Goal: Task Accomplishment & Management: Manage account settings

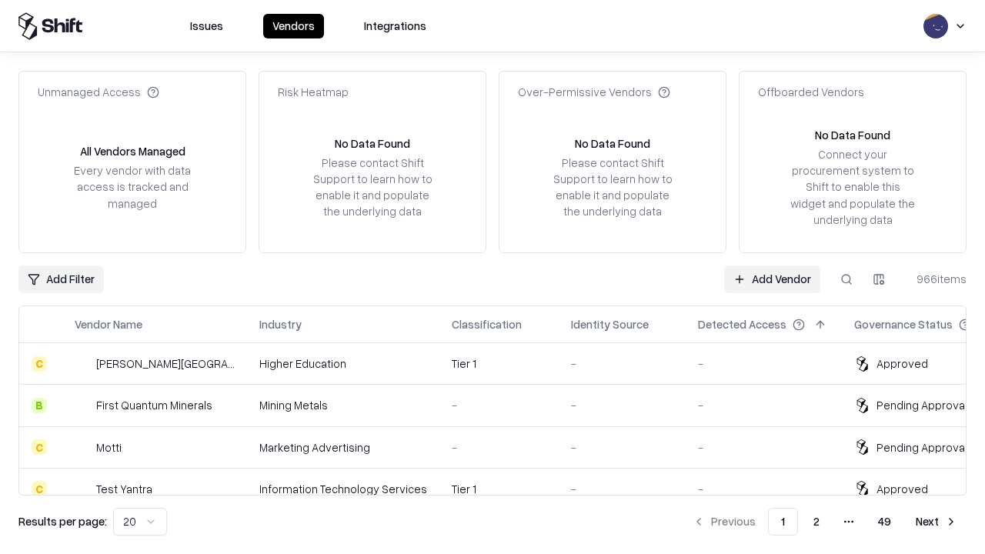
click at [772, 279] on link "Add Vendor" at bounding box center [772, 279] width 96 height 28
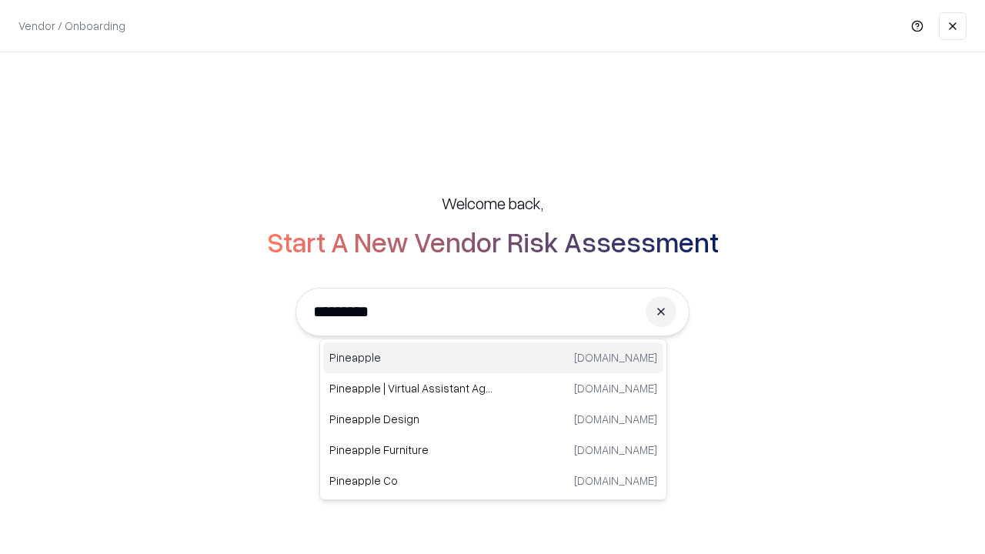
click at [493, 358] on div "Pineapple [DOMAIN_NAME]" at bounding box center [493, 357] width 340 height 31
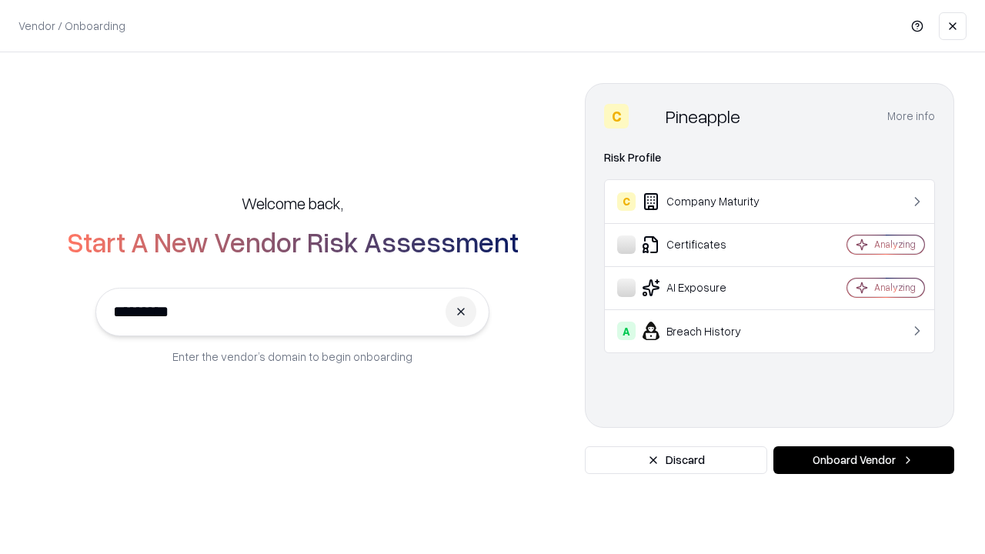
type input "*********"
click at [863, 460] on button "Onboard Vendor" at bounding box center [863, 460] width 181 height 28
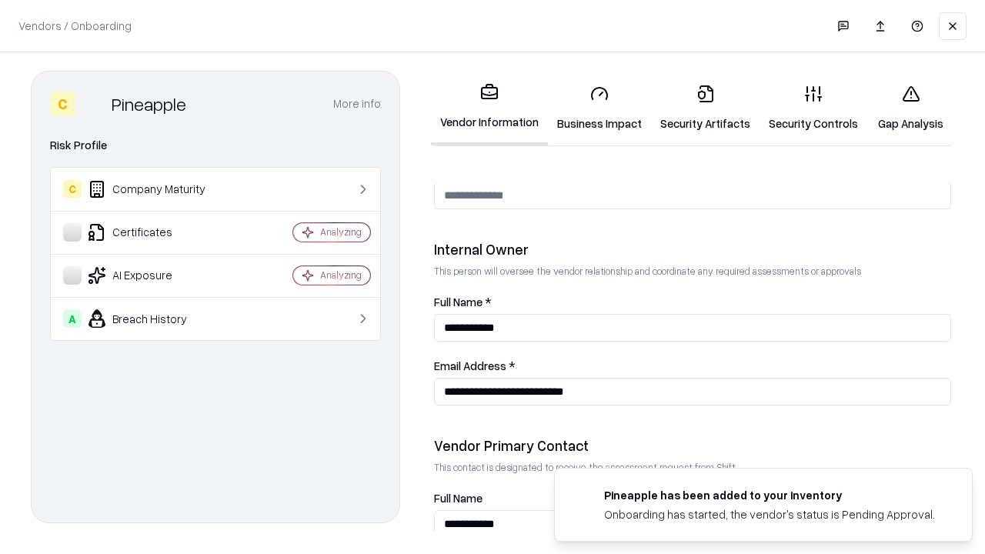
scroll to position [797, 0]
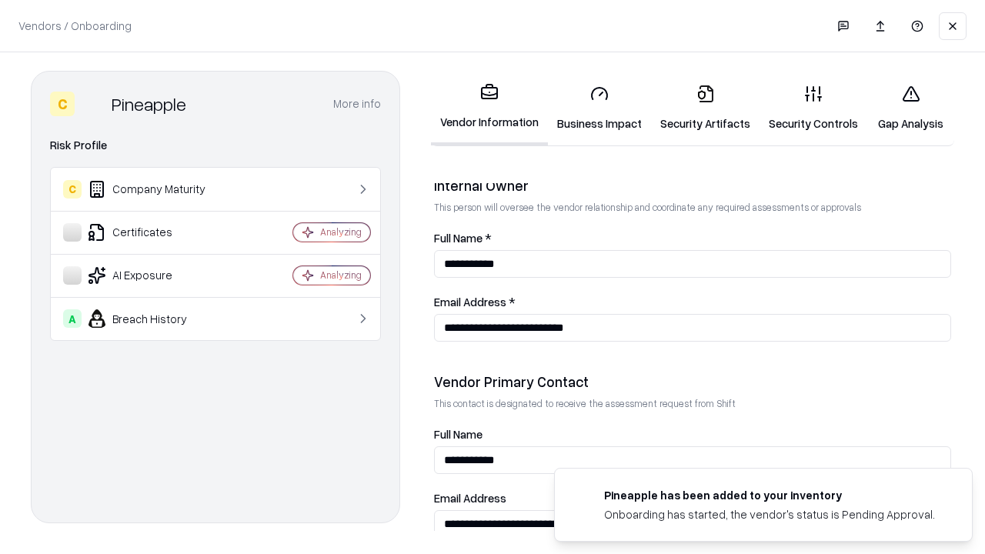
click at [599, 108] on link "Business Impact" at bounding box center [599, 108] width 103 height 72
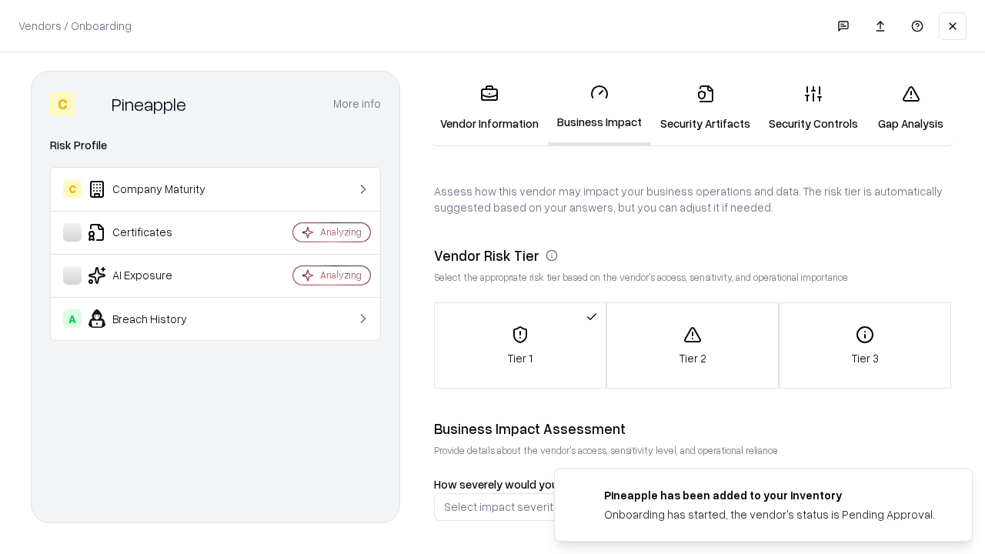
click at [910, 108] on link "Gap Analysis" at bounding box center [910, 108] width 87 height 72
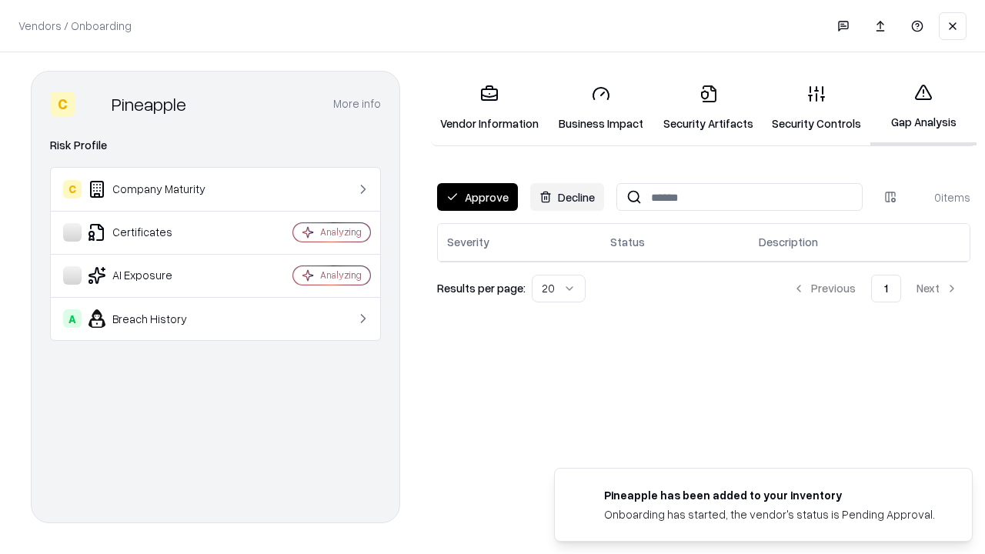
click at [477, 197] on button "Approve" at bounding box center [477, 197] width 81 height 28
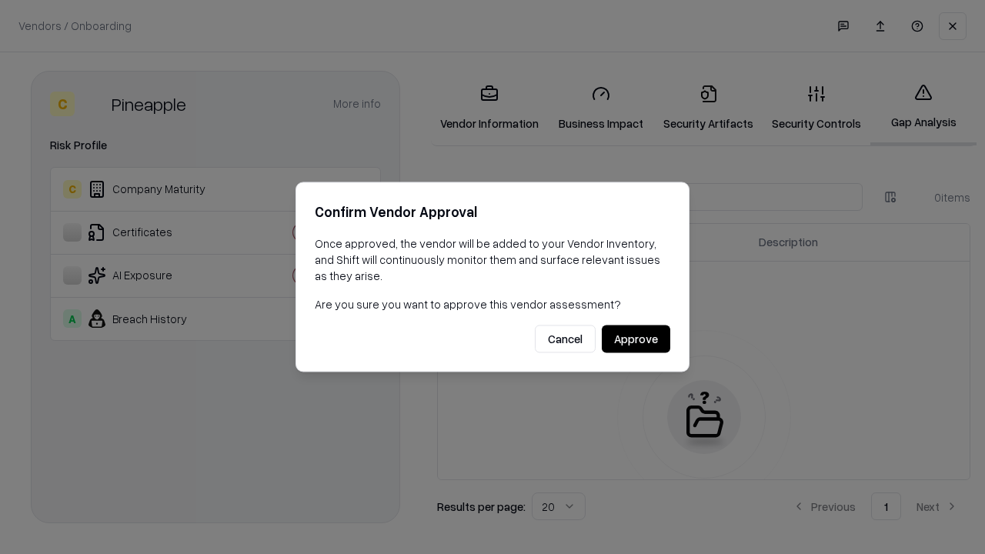
click at [636, 339] on button "Approve" at bounding box center [636, 339] width 68 height 28
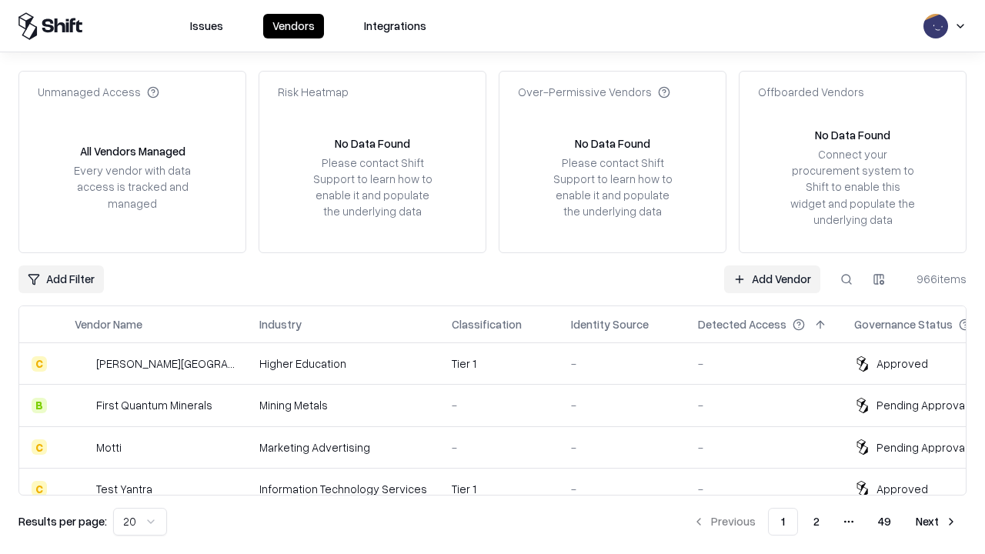
type input "*********"
click at [772, 279] on link "Add Vendor" at bounding box center [772, 279] width 96 height 28
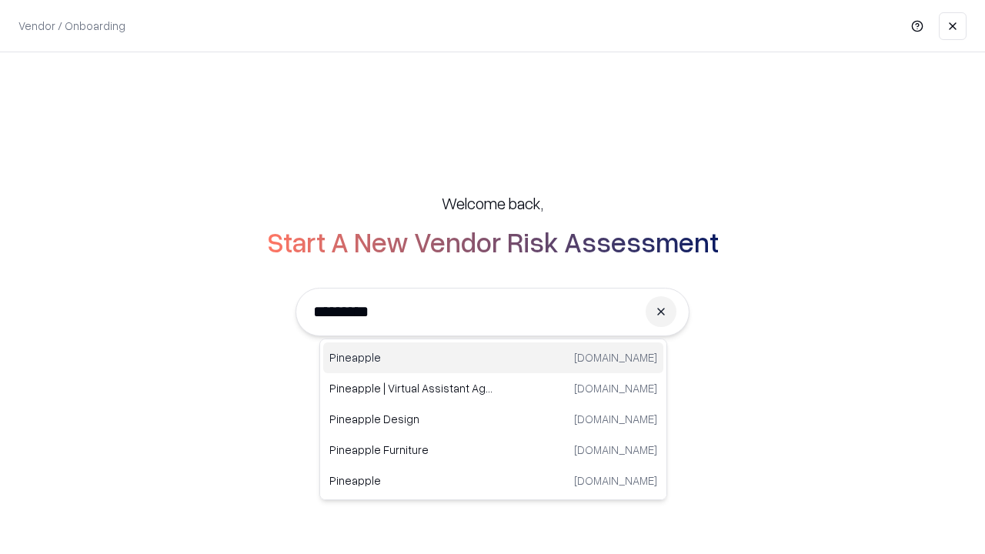
click at [493, 358] on div "Pineapple [DOMAIN_NAME]" at bounding box center [493, 357] width 340 height 31
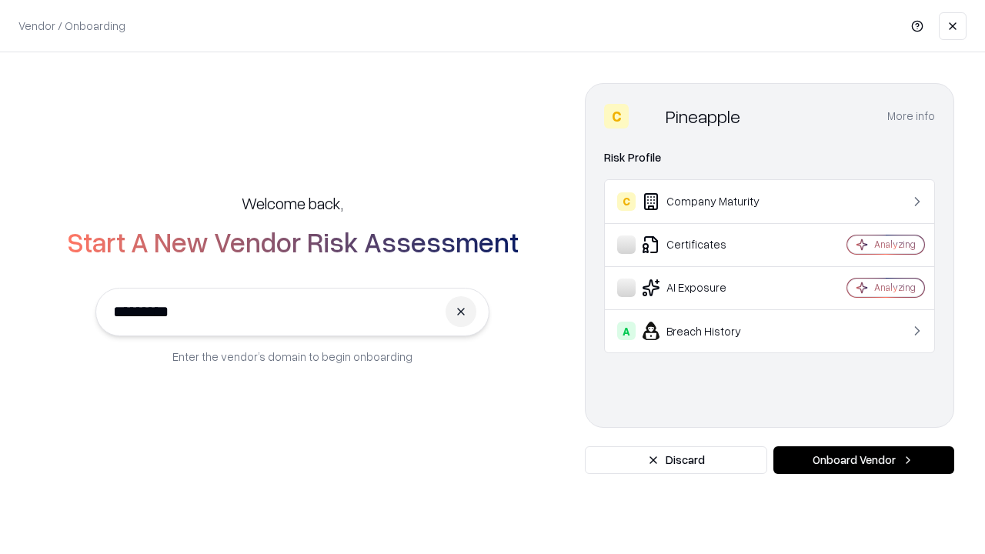
type input "*********"
click at [863, 460] on button "Onboard Vendor" at bounding box center [863, 460] width 181 height 28
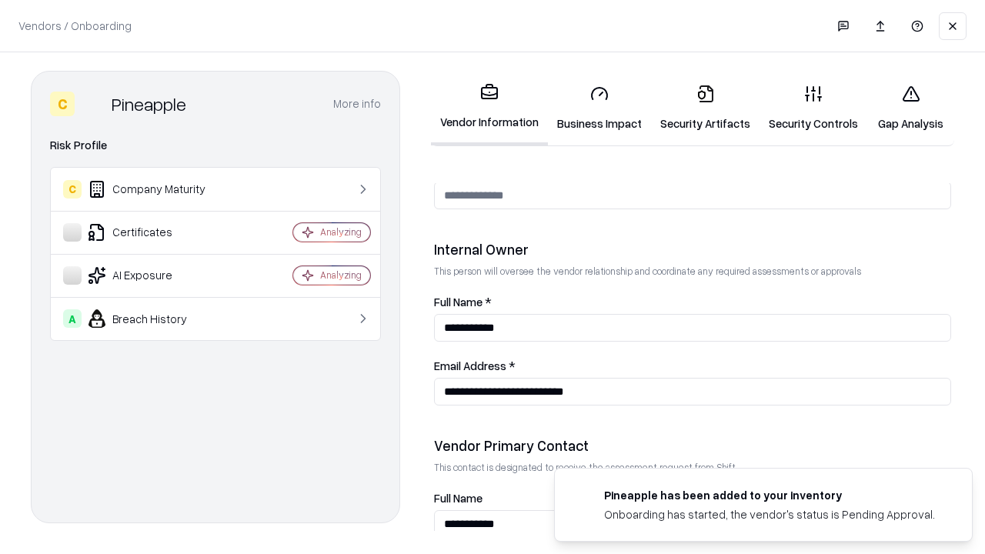
scroll to position [797, 0]
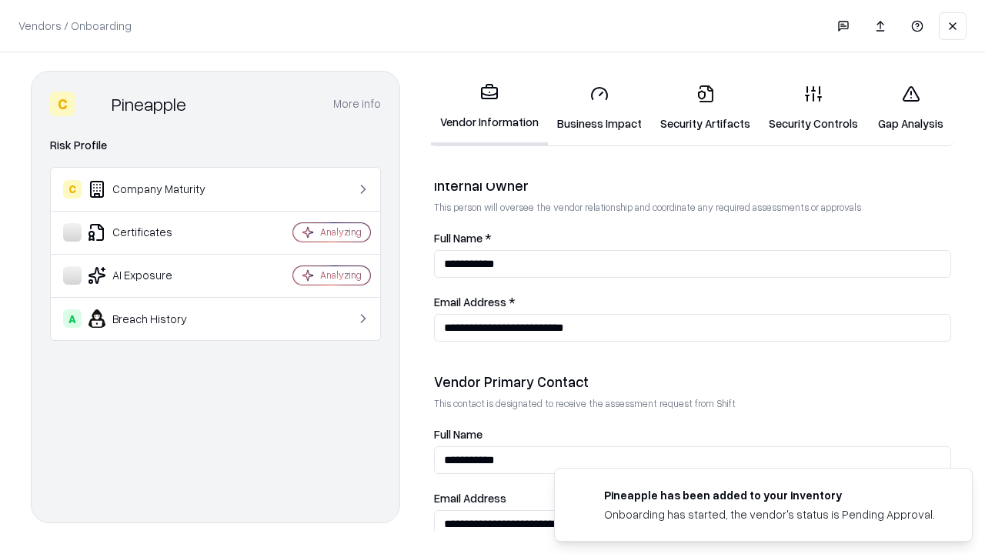
click at [910, 108] on link "Gap Analysis" at bounding box center [910, 108] width 87 height 72
